Goal: Navigation & Orientation: Understand site structure

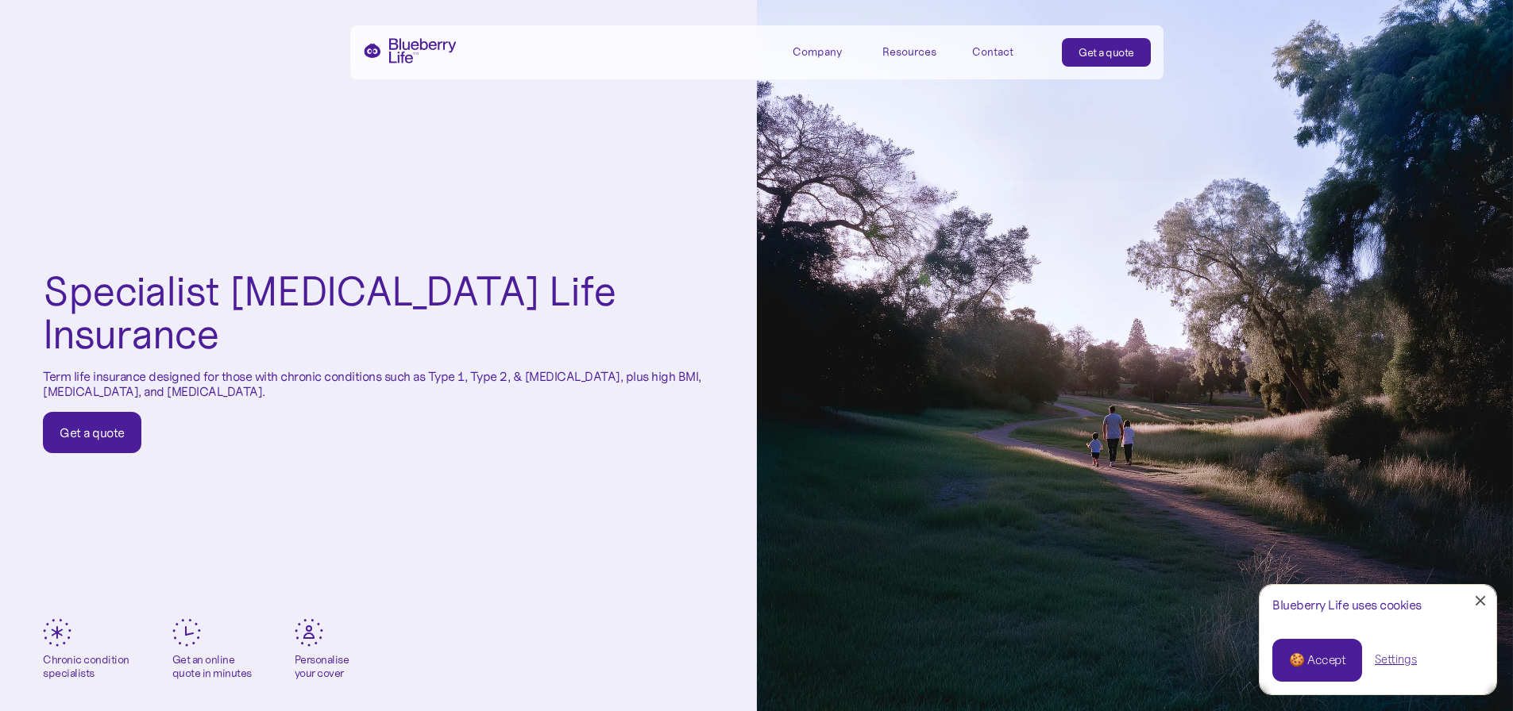
click at [824, 55] on div "Company" at bounding box center [816, 51] width 49 height 13
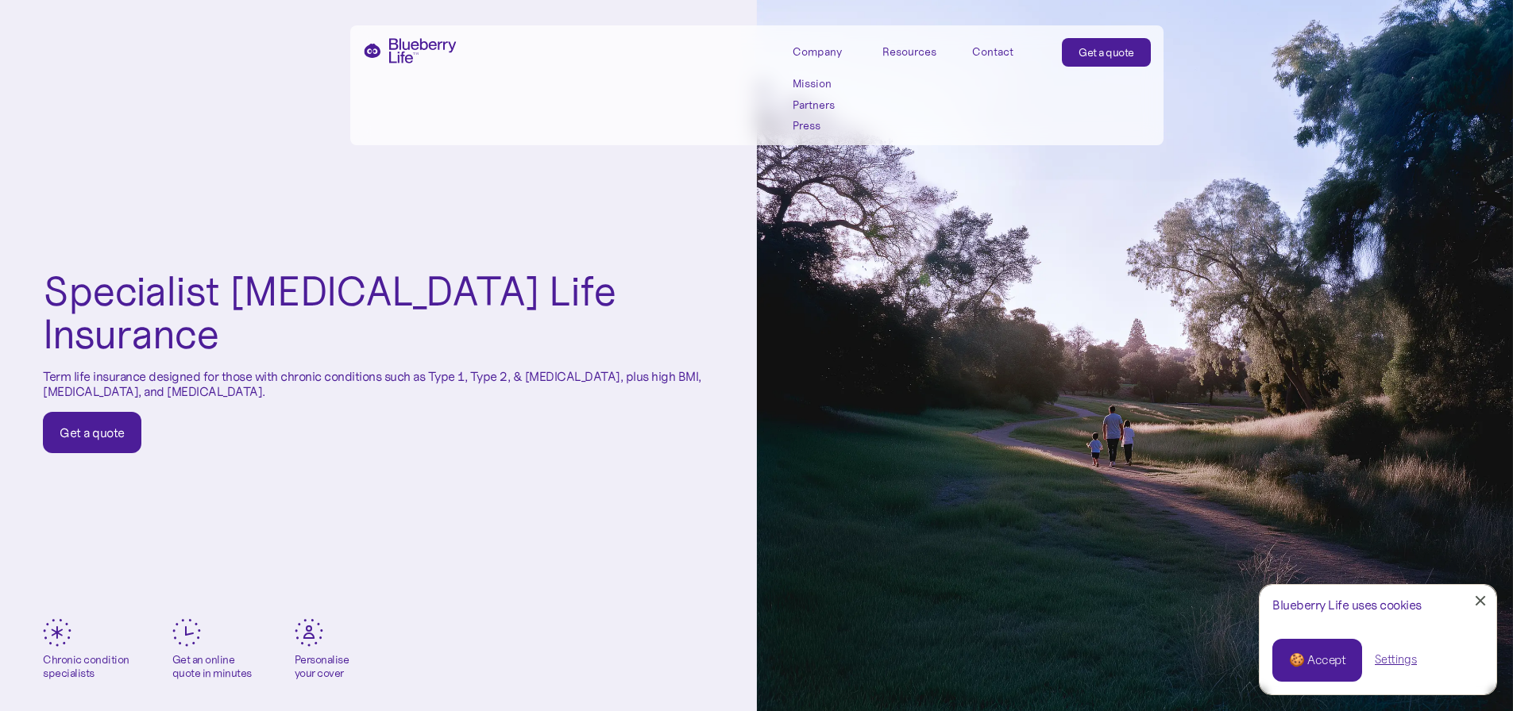
click at [899, 47] on div "Resources" at bounding box center [909, 51] width 54 height 13
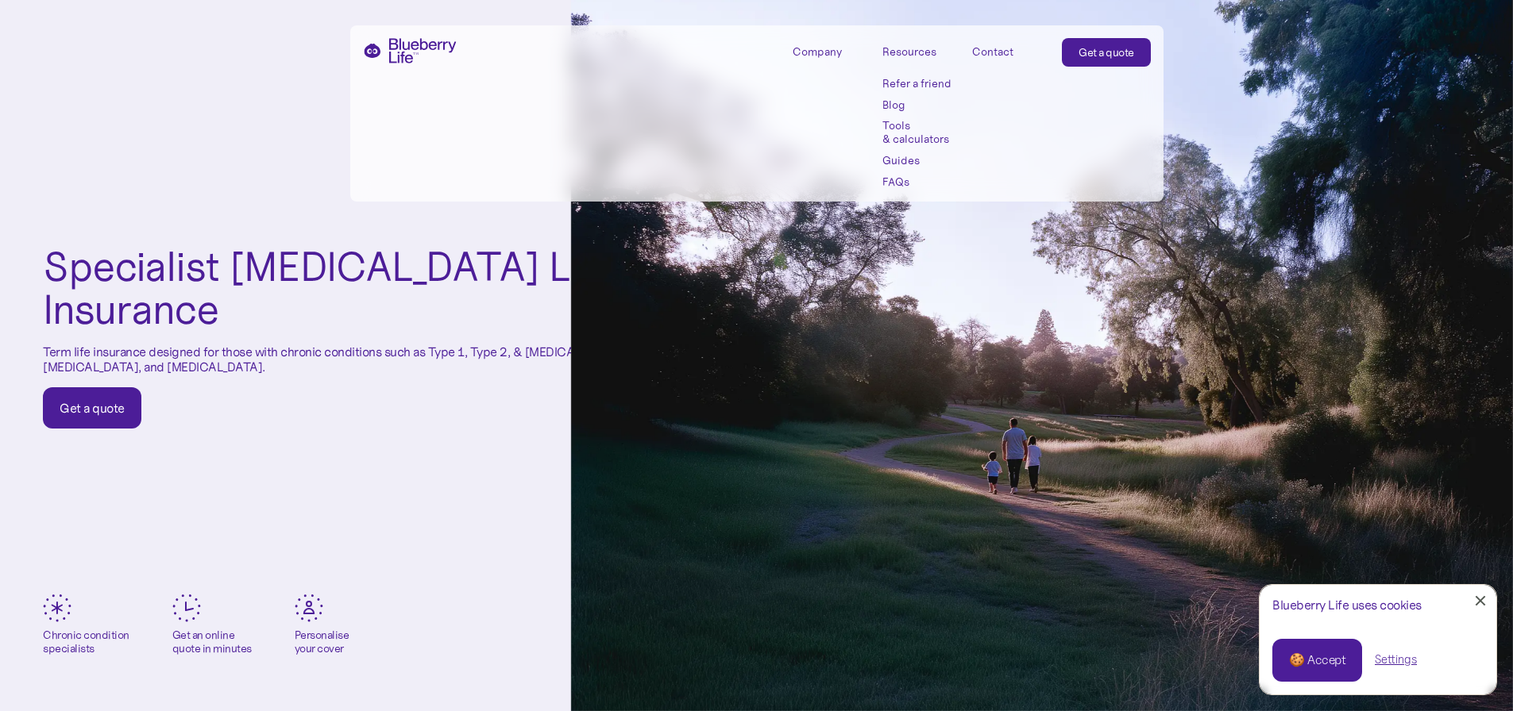
scroll to position [9, 0]
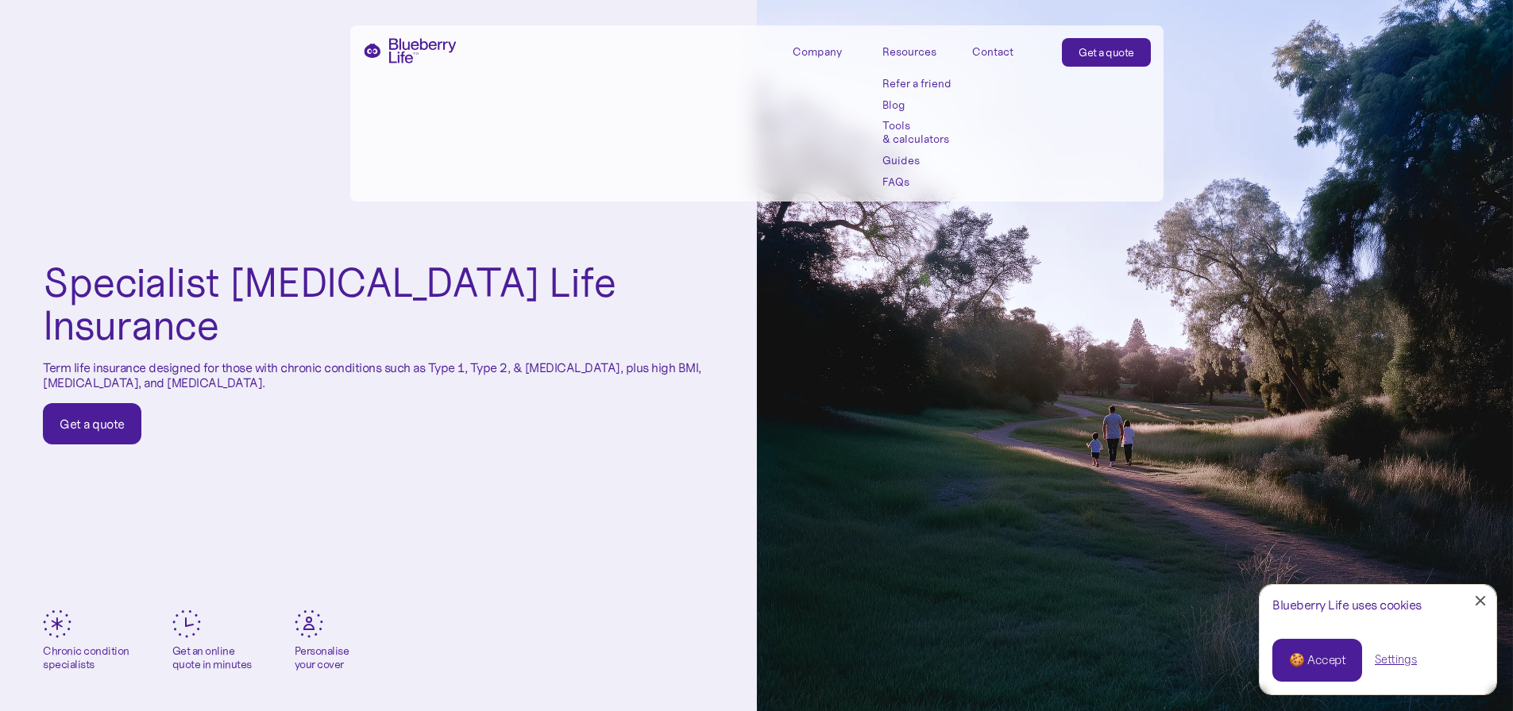
click at [410, 47] on img "home" at bounding box center [410, 50] width 94 height 25
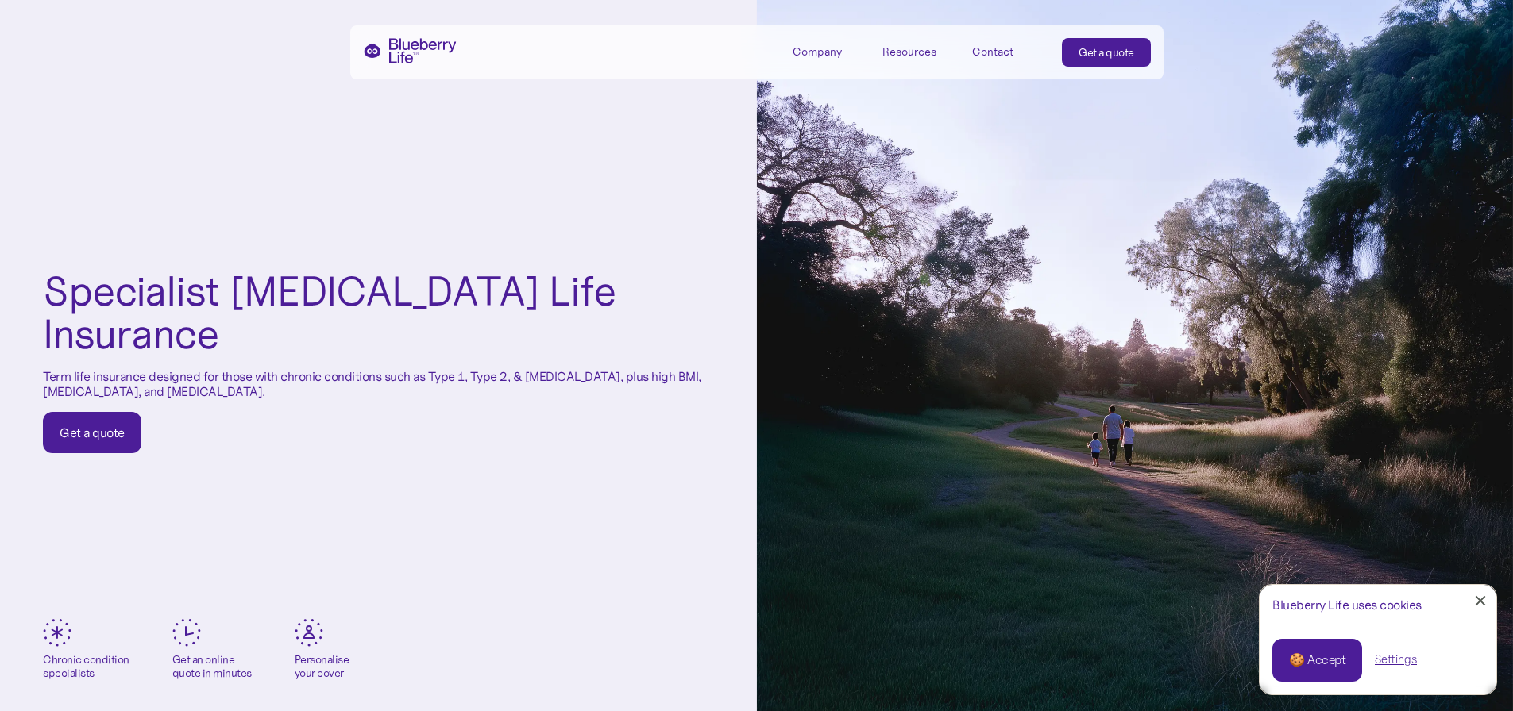
click at [808, 45] on div "Company" at bounding box center [816, 51] width 49 height 13
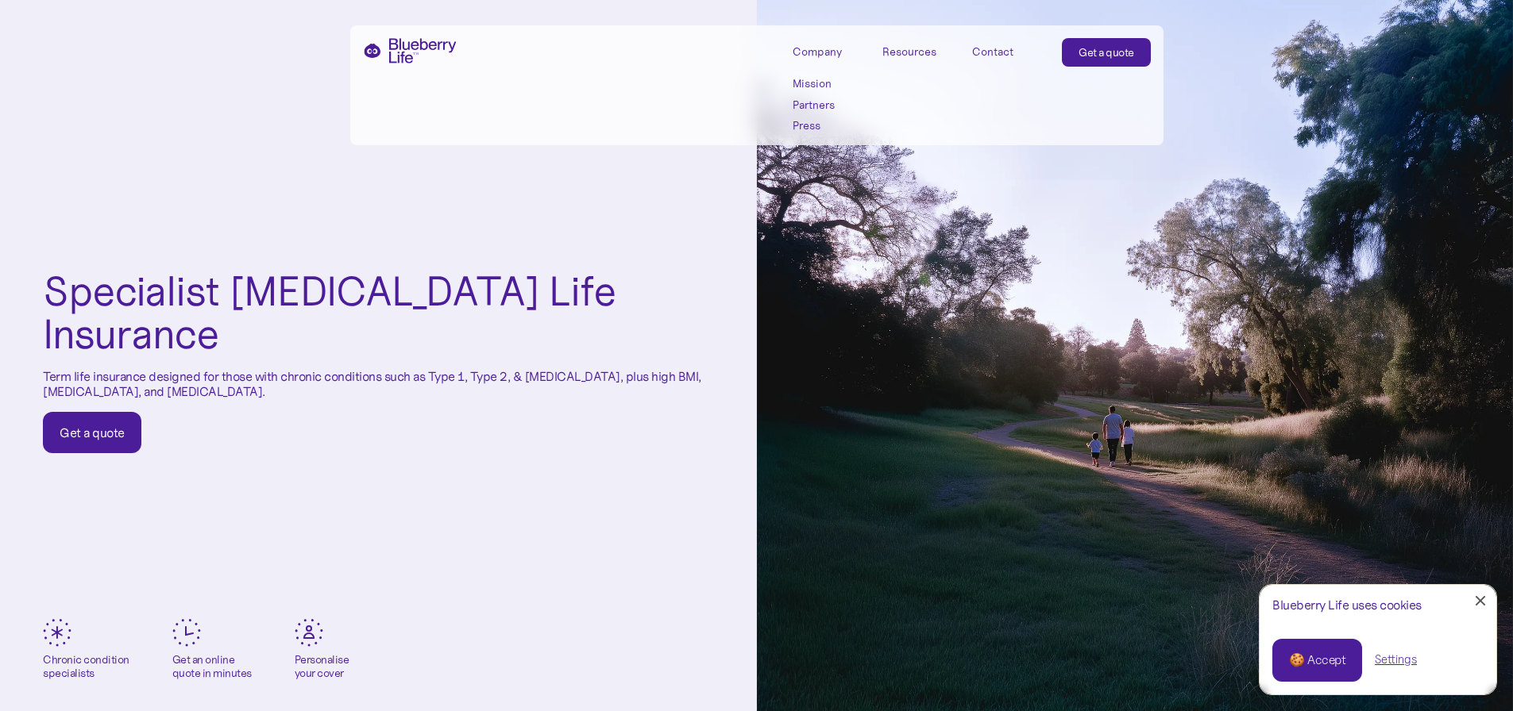
click at [805, 84] on link "Mission" at bounding box center [827, 83] width 71 height 13
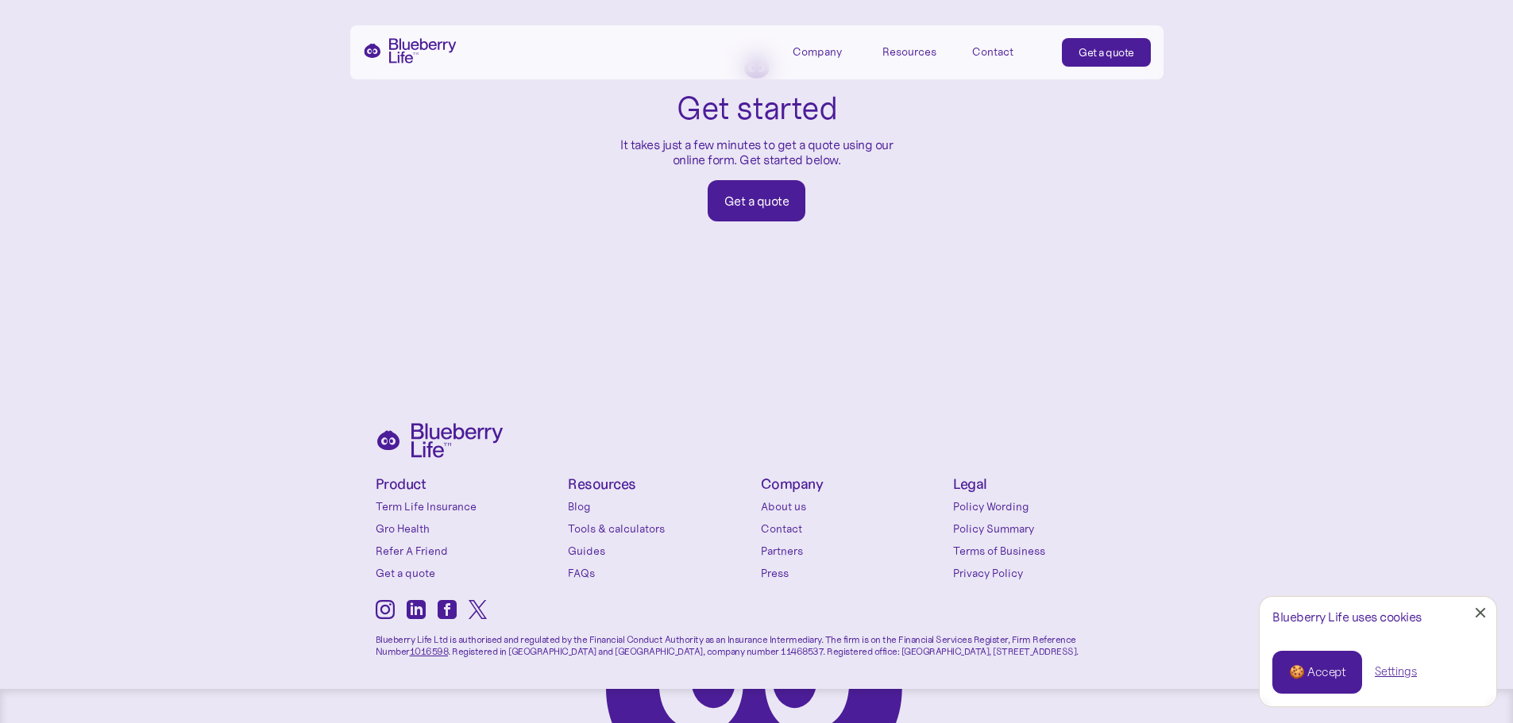
scroll to position [2627, 0]
click at [410, 523] on link "Gro Health" at bounding box center [468, 528] width 185 height 16
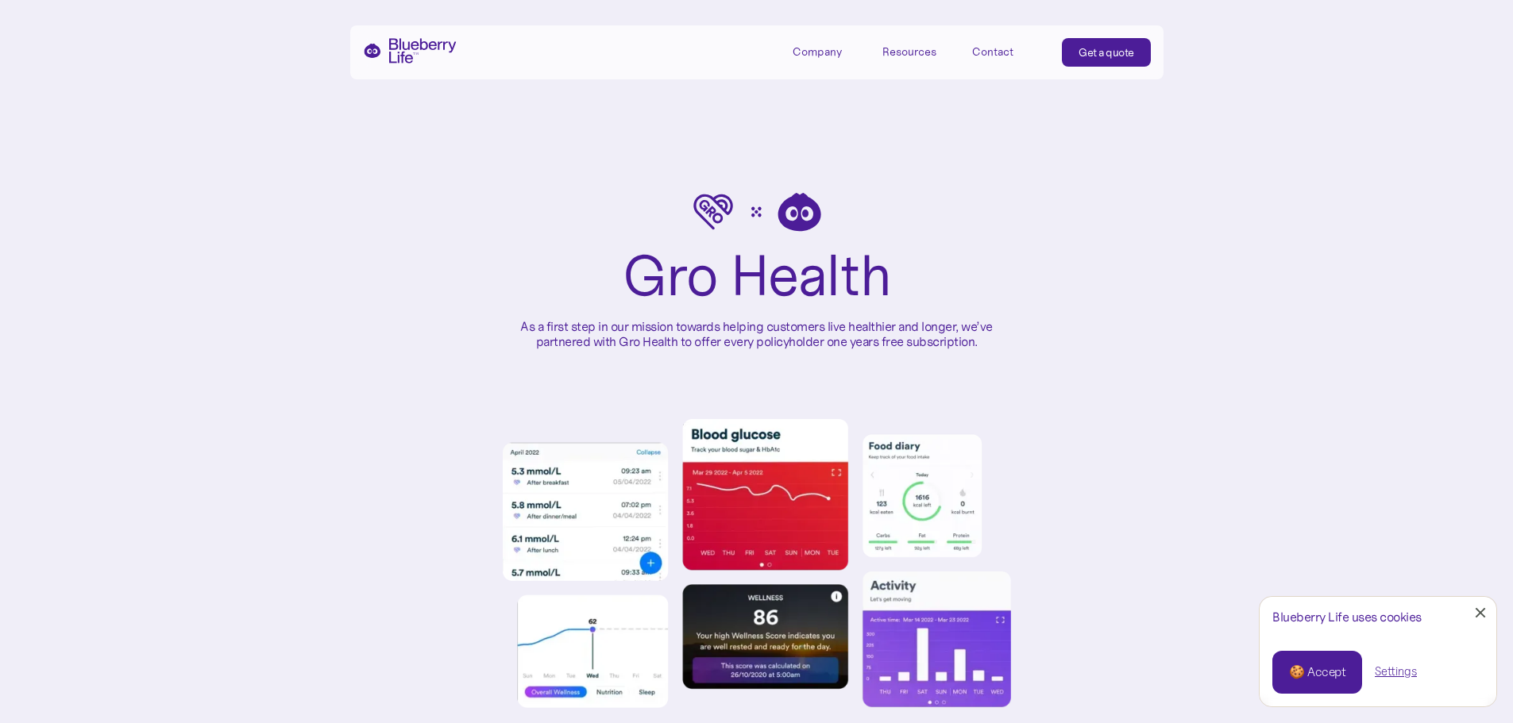
click at [813, 57] on div "Company" at bounding box center [816, 51] width 49 height 13
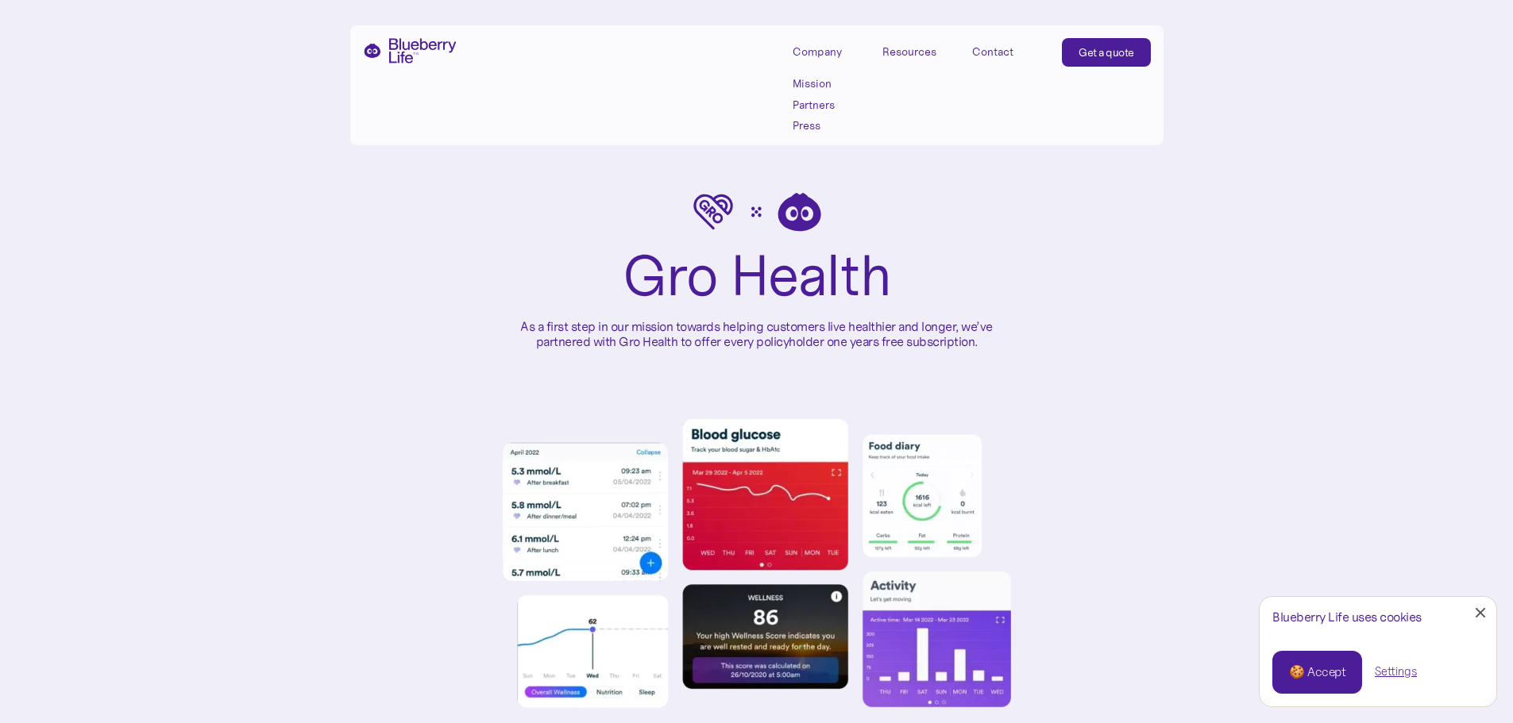
click at [392, 50] on img "home" at bounding box center [410, 50] width 94 height 25
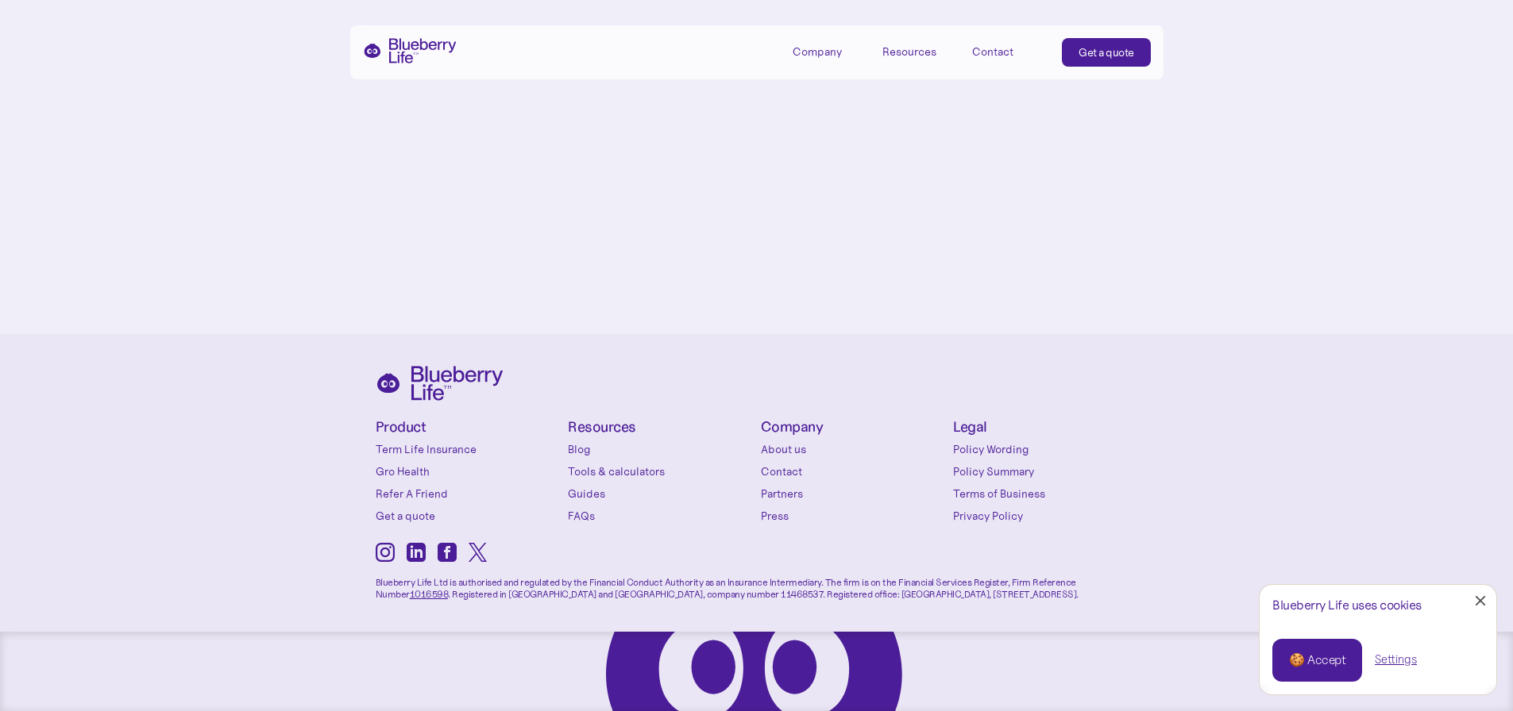
scroll to position [7419, 0]
click at [785, 450] on link "About us" at bounding box center [853, 449] width 185 height 16
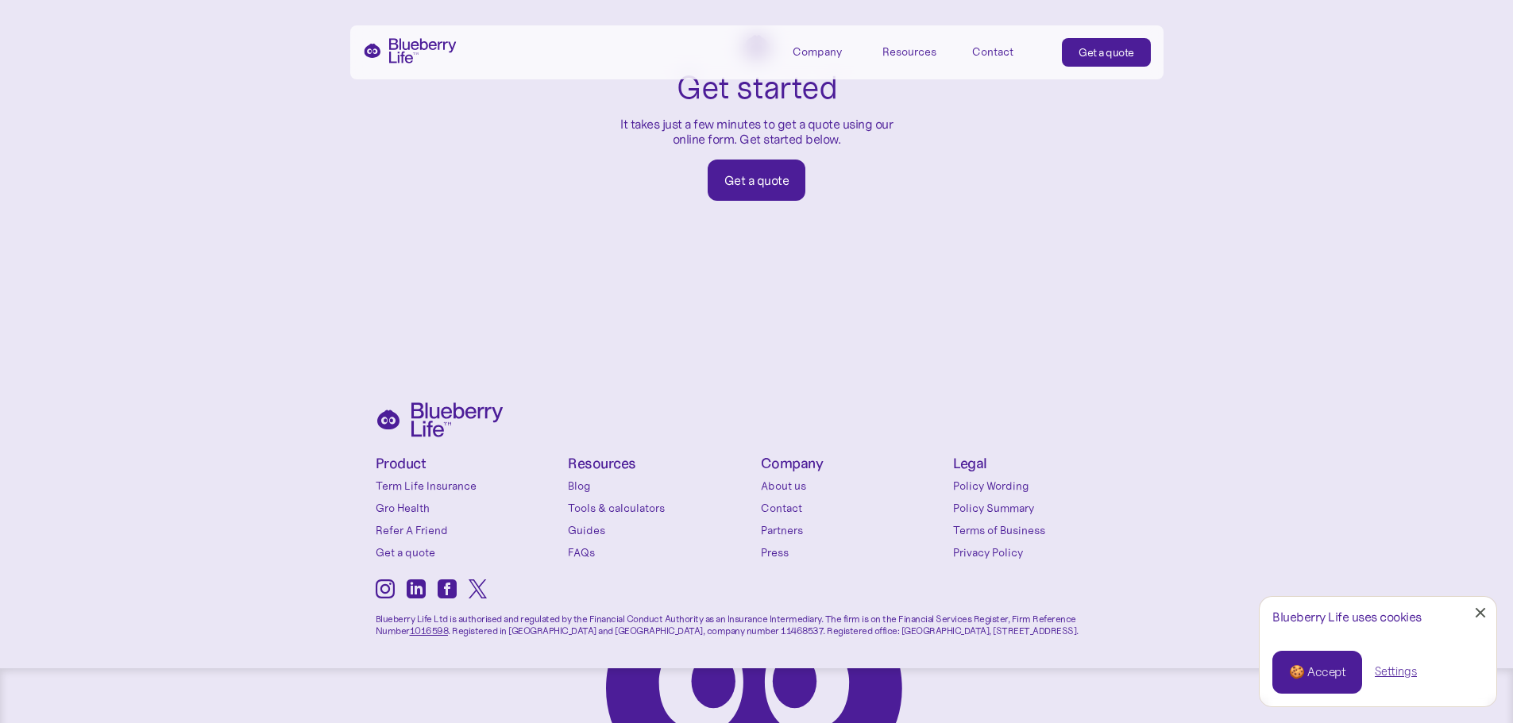
scroll to position [2672, 0]
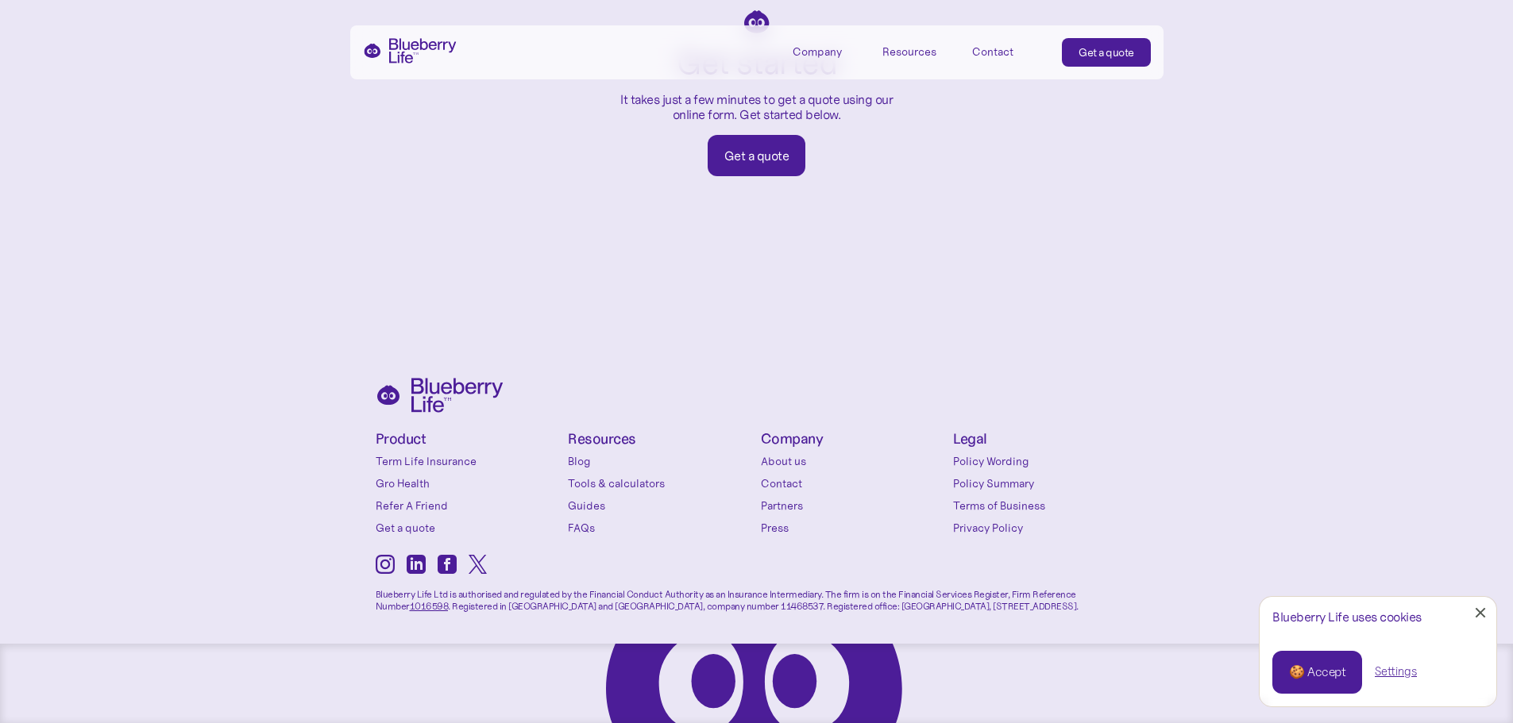
click at [419, 456] on link "Term Life Insurance" at bounding box center [468, 461] width 185 height 16
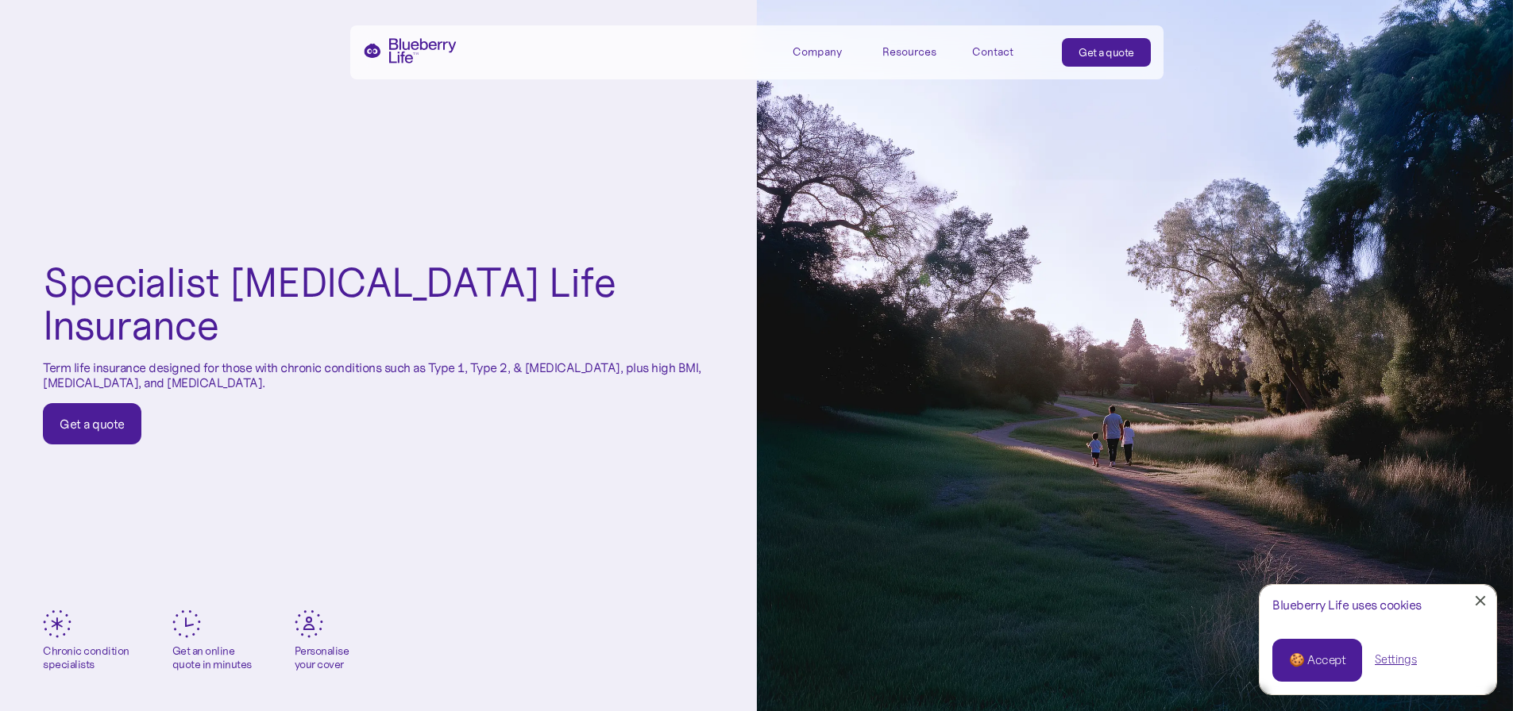
scroll to position [10, 0]
